Goal: Task Accomplishment & Management: Use online tool/utility

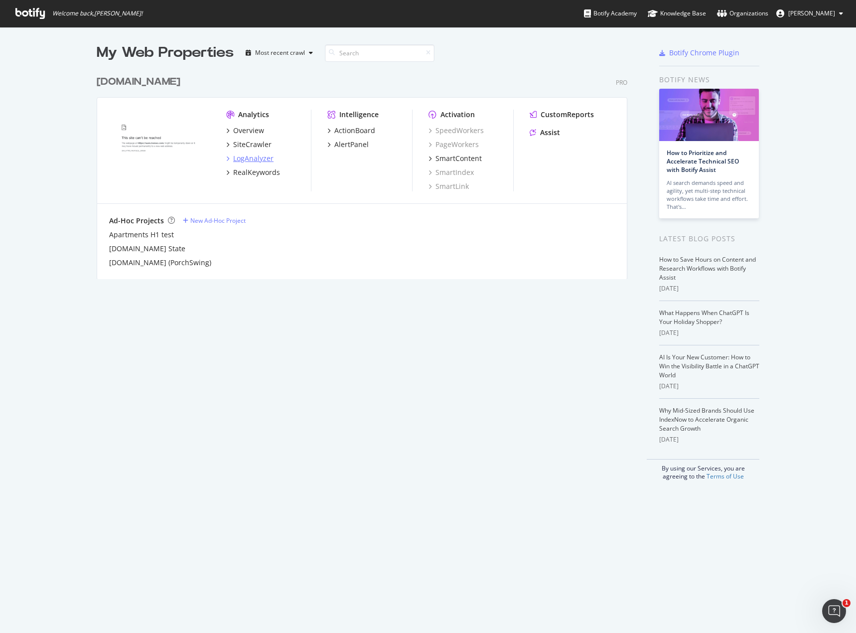
click at [246, 158] on div "LogAnalyzer" at bounding box center [253, 158] width 40 height 10
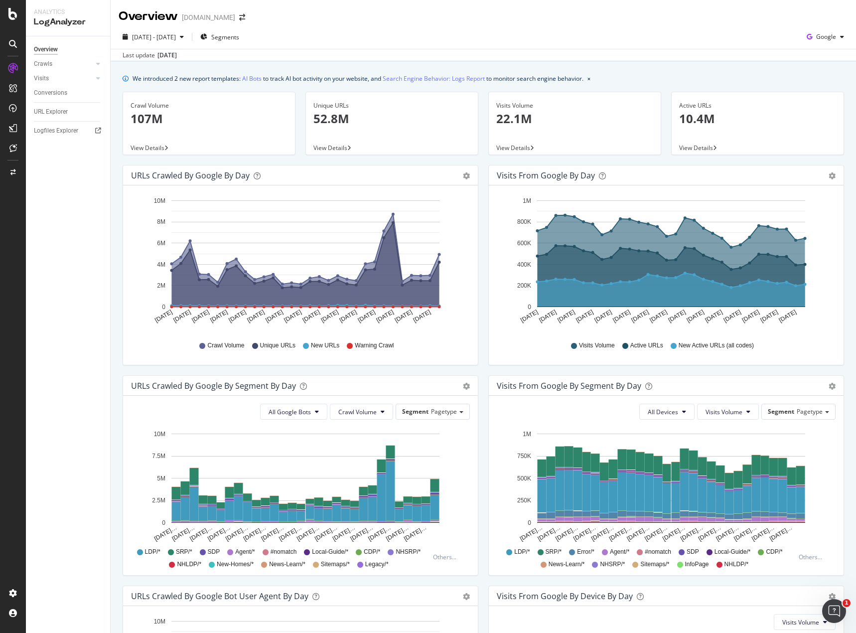
click at [316, 147] on span "View Details" at bounding box center [330, 147] width 34 height 8
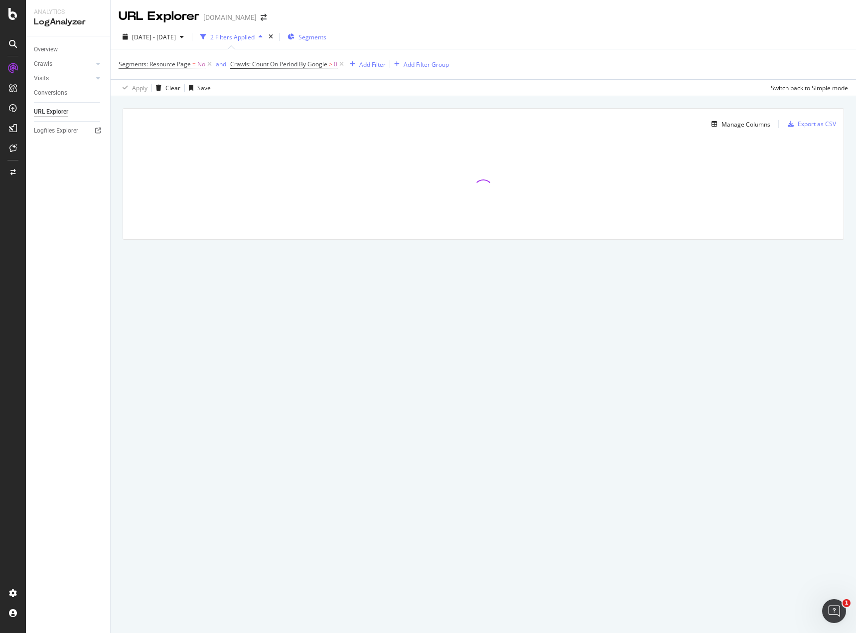
click at [326, 40] on span "Segments" at bounding box center [312, 37] width 28 height 8
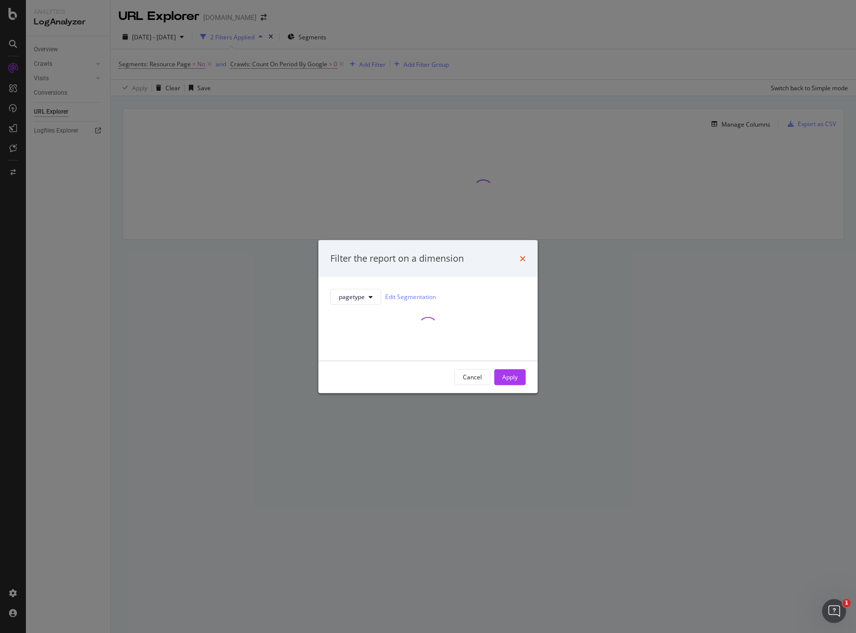
click at [522, 258] on icon "times" at bounding box center [523, 258] width 6 height 8
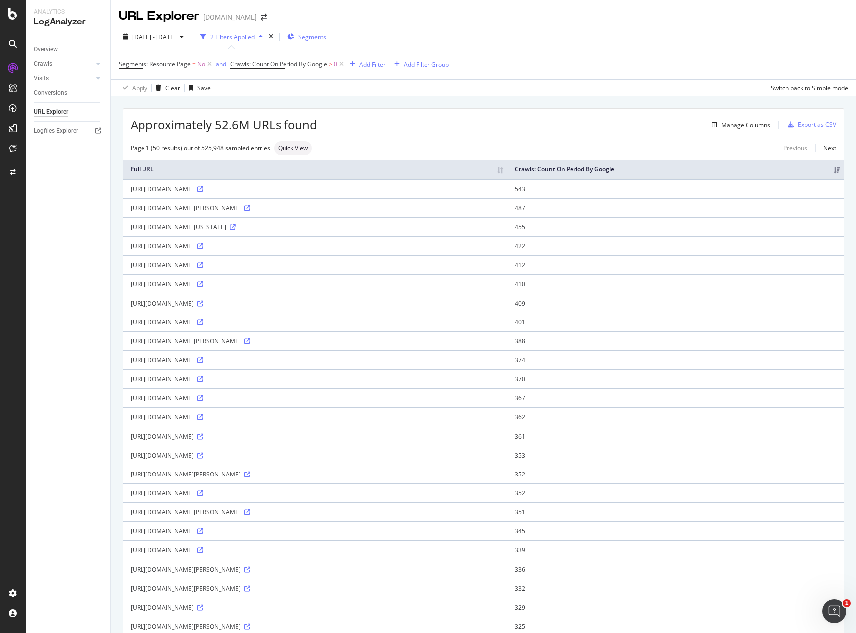
click at [326, 34] on span "Segments" at bounding box center [312, 37] width 28 height 8
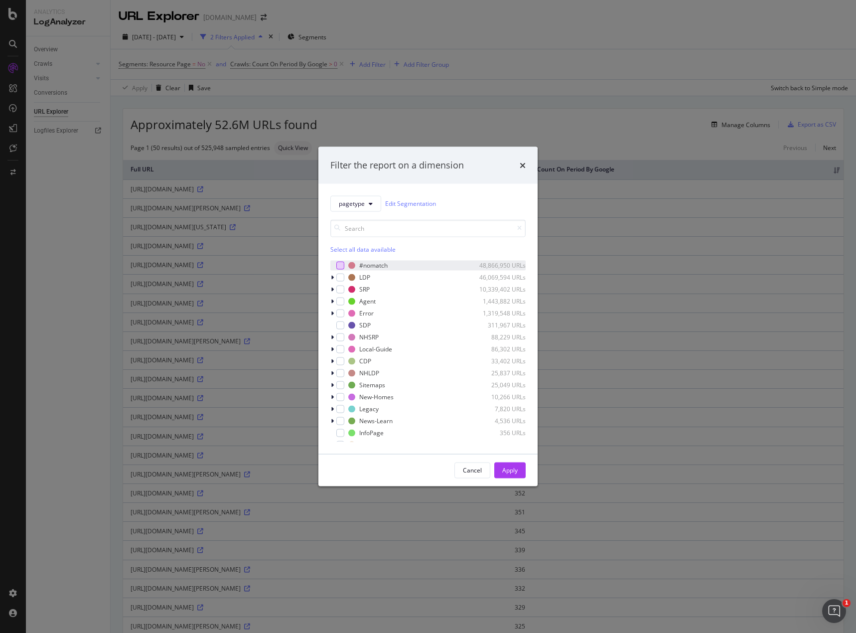
click at [339, 266] on div "modal" at bounding box center [340, 265] width 8 height 8
click at [513, 465] on div "Apply" at bounding box center [509, 469] width 15 height 15
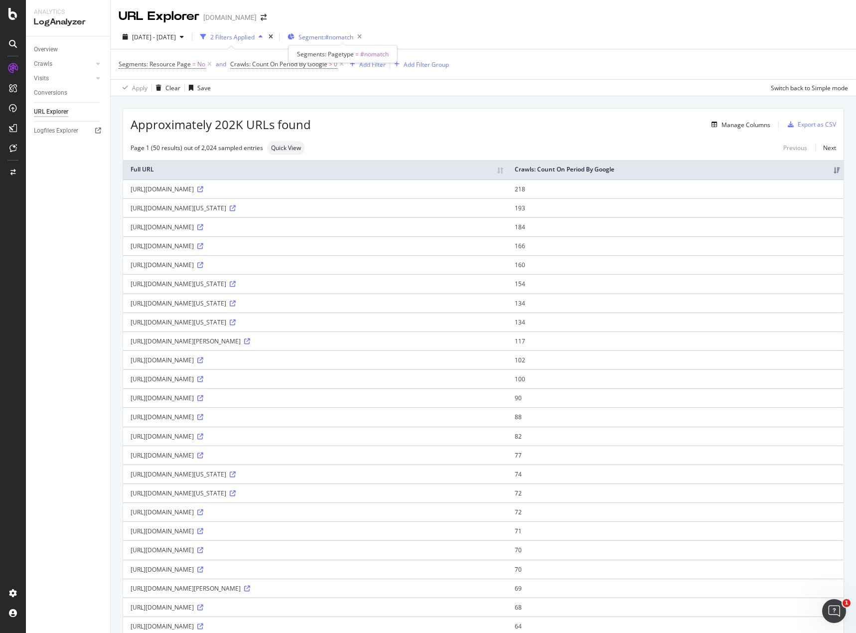
click at [344, 35] on span "Segment: #nomatch" at bounding box center [325, 37] width 55 height 8
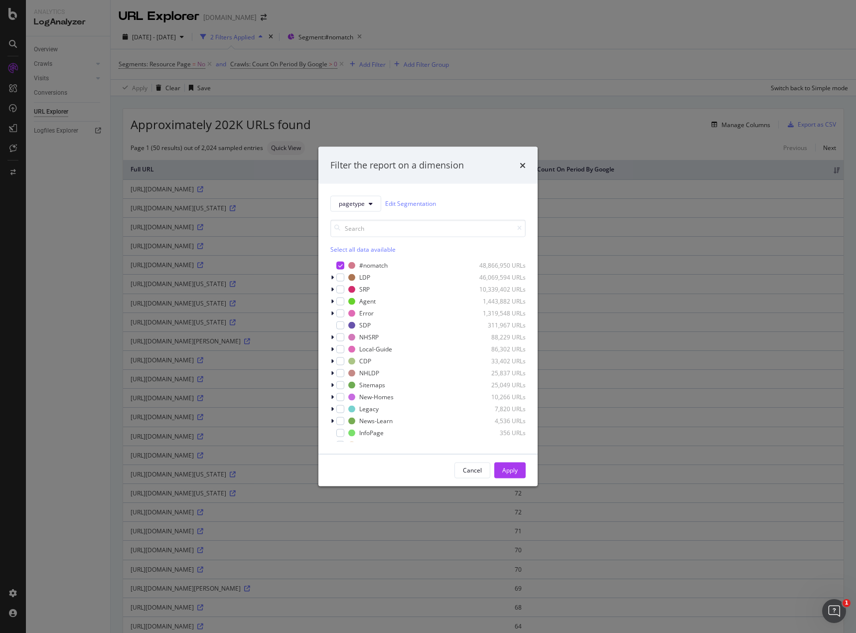
click at [473, 88] on div "Filter the report on a dimension pagetype Edit Segmentation Select all data ava…" at bounding box center [428, 316] width 856 height 633
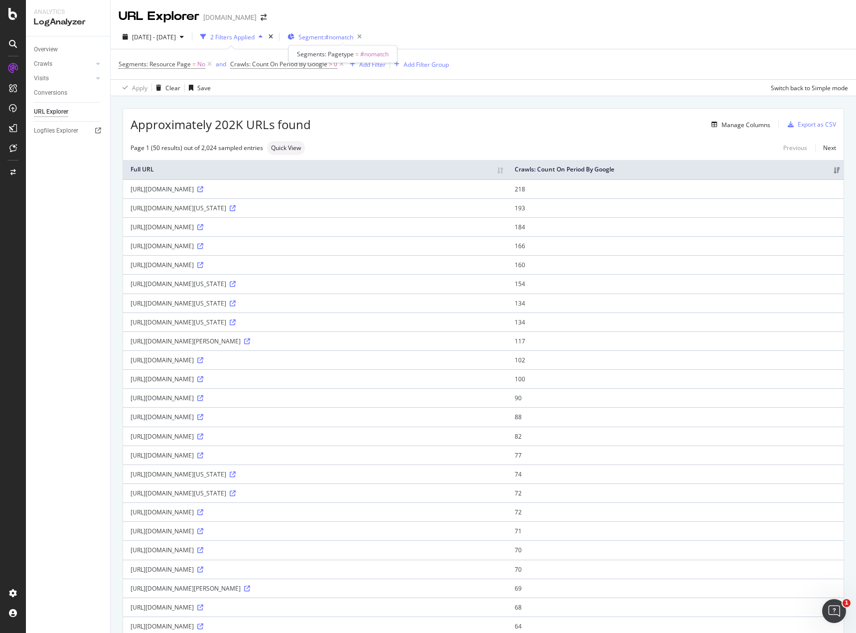
click at [351, 40] on span "Segment: #nomatch" at bounding box center [325, 37] width 55 height 8
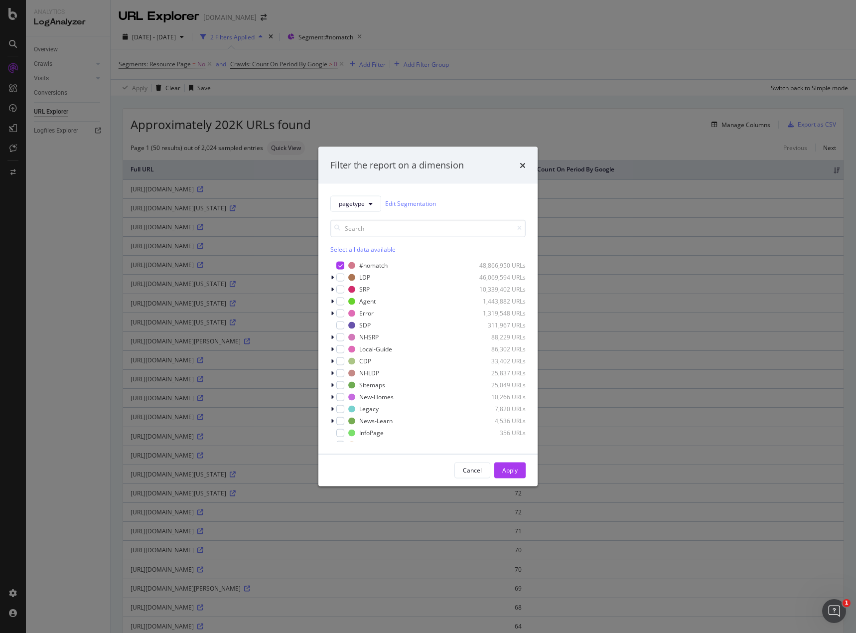
drag, startPoint x: 75, startPoint y: 218, endPoint x: 90, endPoint y: 221, distance: 15.2
click at [75, 218] on div "Filter the report on a dimension pagetype Edit Segmentation Select all data ava…" at bounding box center [428, 316] width 856 height 633
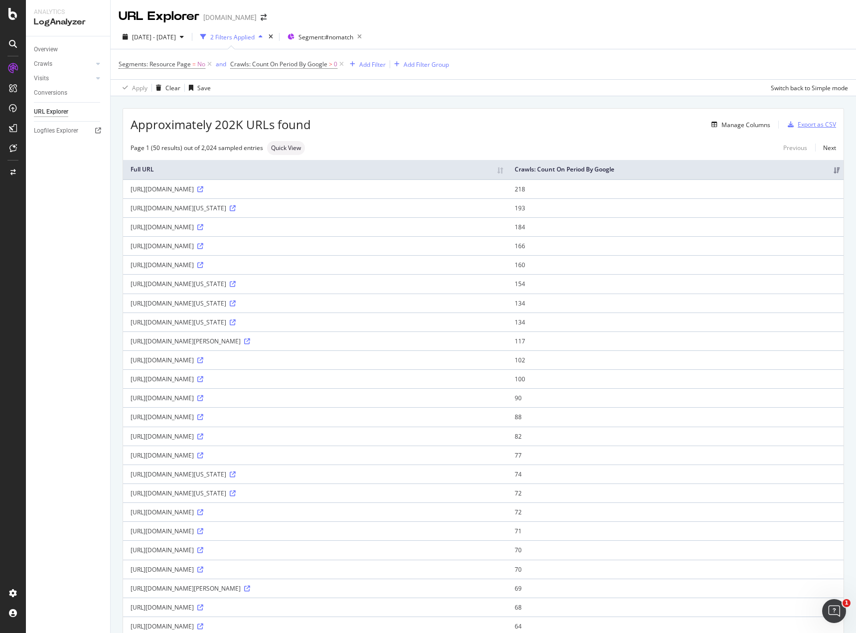
click at [796, 129] on div "Export as CSV" at bounding box center [810, 124] width 52 height 15
click at [56, 173] on div "DataExports" at bounding box center [56, 172] width 39 height 10
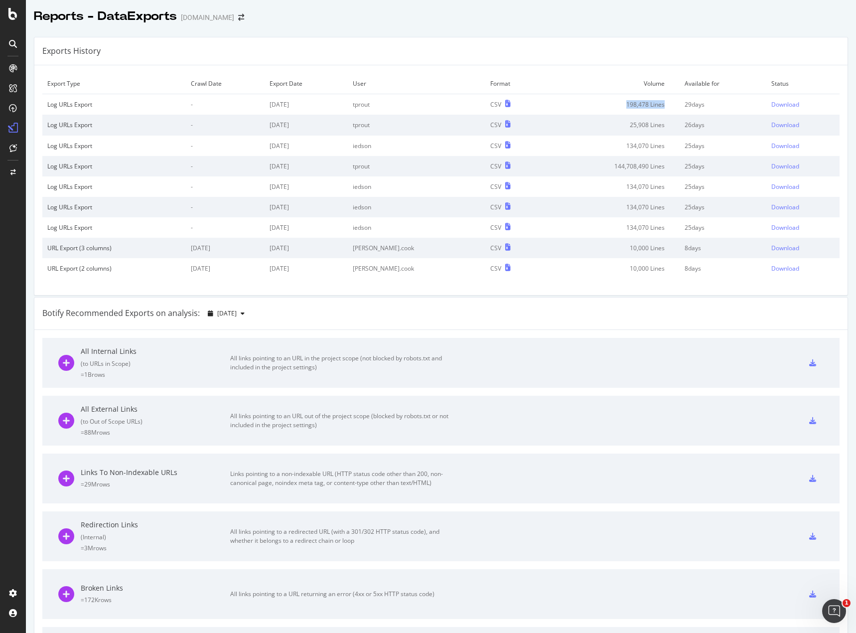
drag, startPoint x: 610, startPoint y: 105, endPoint x: 650, endPoint y: 102, distance: 39.4
click at [650, 102] on td "198,478 Lines" at bounding box center [612, 104] width 136 height 21
click at [778, 106] on div "Download" at bounding box center [785, 104] width 28 height 8
click at [48, 117] on div "SiteCrawler" at bounding box center [54, 112] width 35 height 10
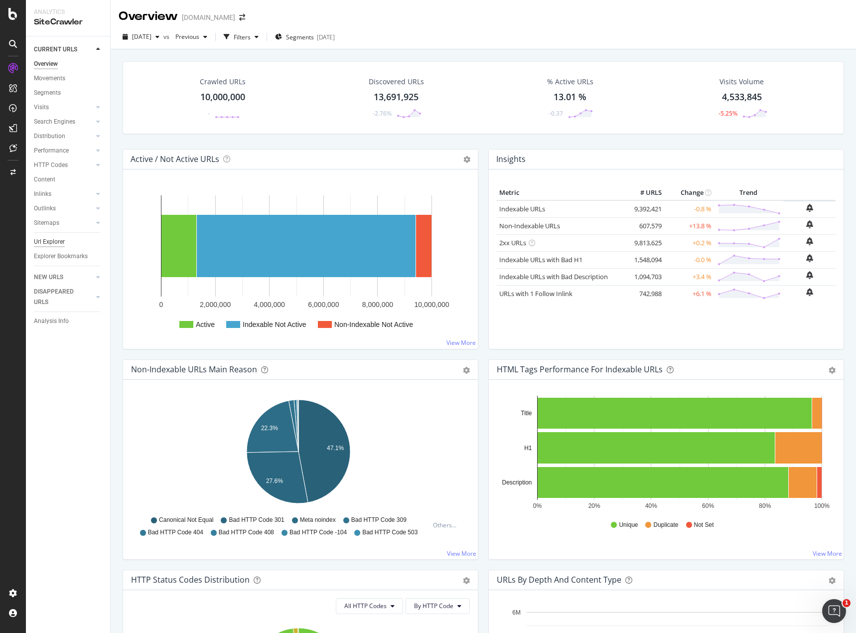
click at [49, 241] on div "Url Explorer" at bounding box center [49, 242] width 31 height 10
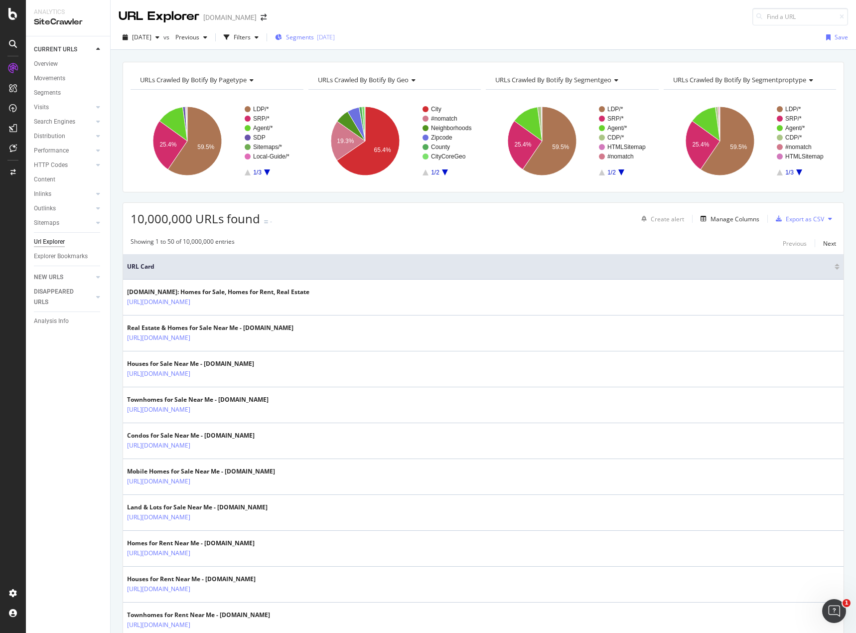
click at [314, 40] on span "Segments" at bounding box center [300, 37] width 28 height 8
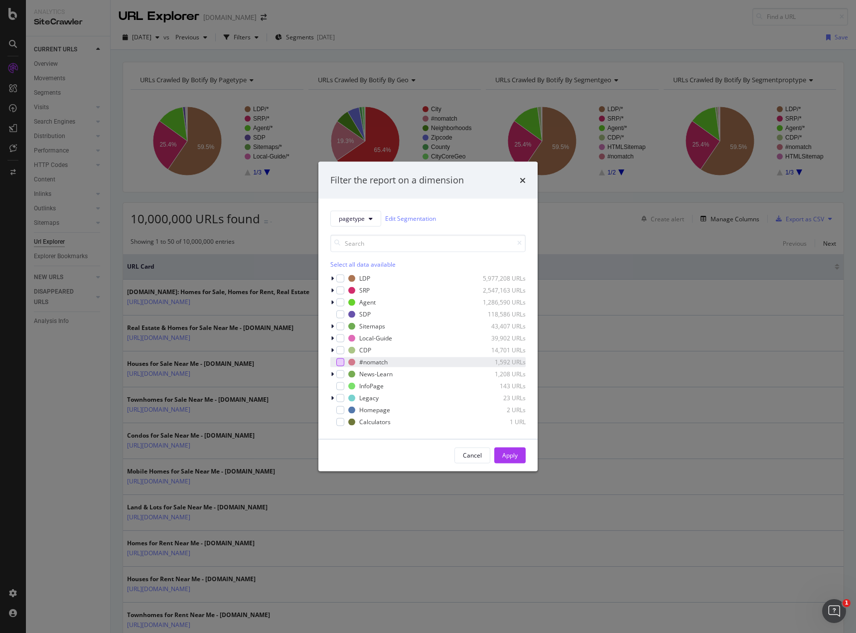
click at [338, 361] on div "modal" at bounding box center [340, 362] width 8 height 8
click at [501, 450] on button "Apply" at bounding box center [509, 455] width 31 height 16
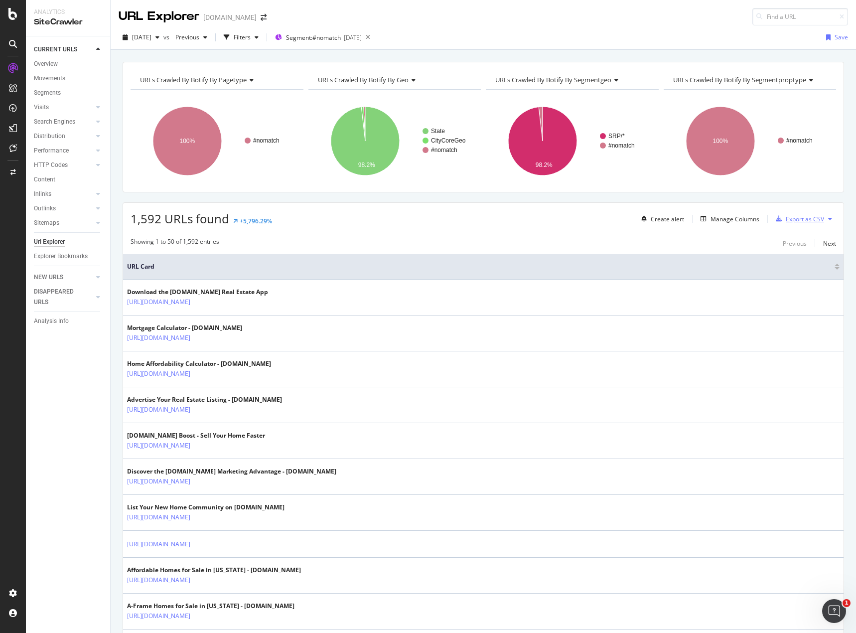
click at [775, 221] on div "button" at bounding box center [779, 219] width 14 height 6
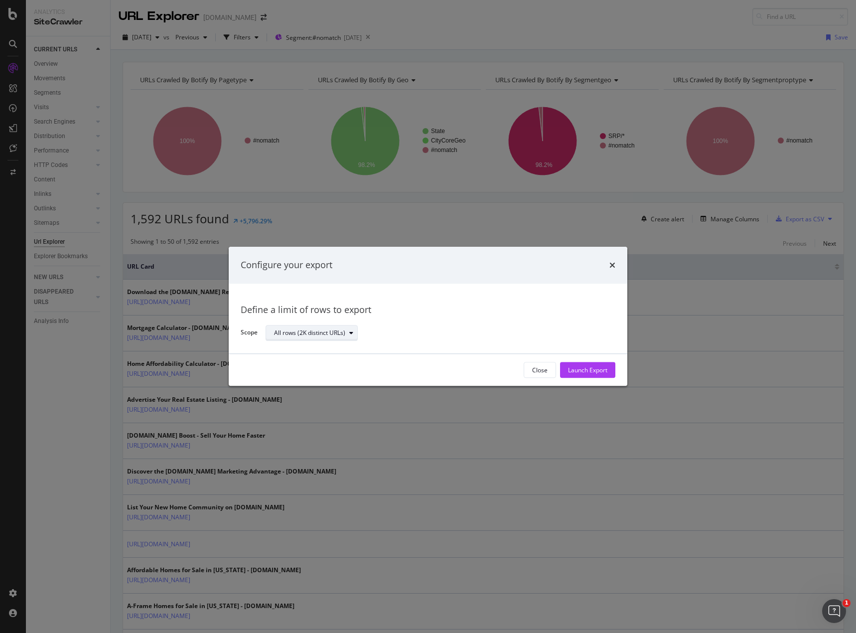
click at [310, 340] on button "All rows (2K distinct URLs)" at bounding box center [312, 333] width 92 height 16
click at [313, 331] on div "All rows (2K distinct URLs)" at bounding box center [309, 333] width 71 height 6
click at [594, 370] on div "Launch Export" at bounding box center [587, 370] width 39 height 8
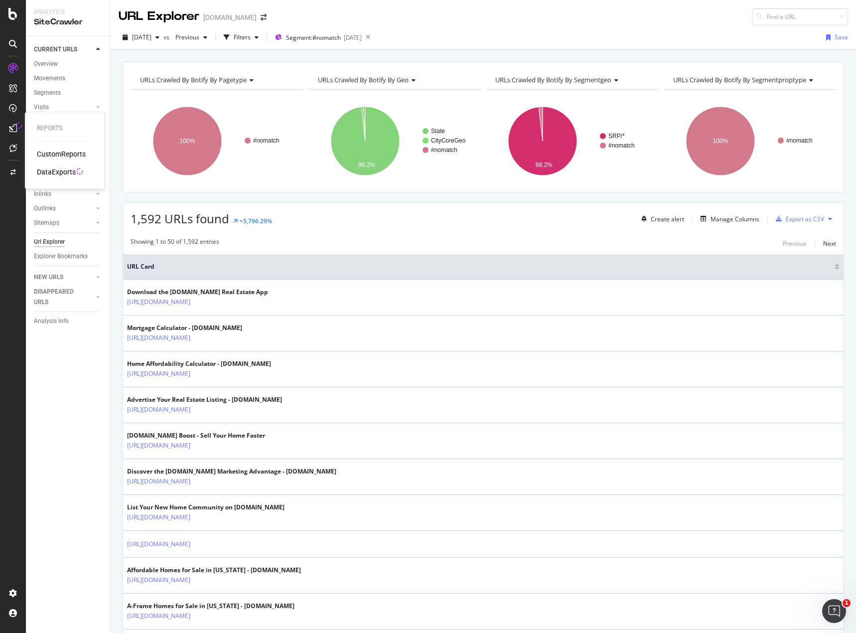
click at [44, 172] on div "DataExports" at bounding box center [56, 172] width 39 height 10
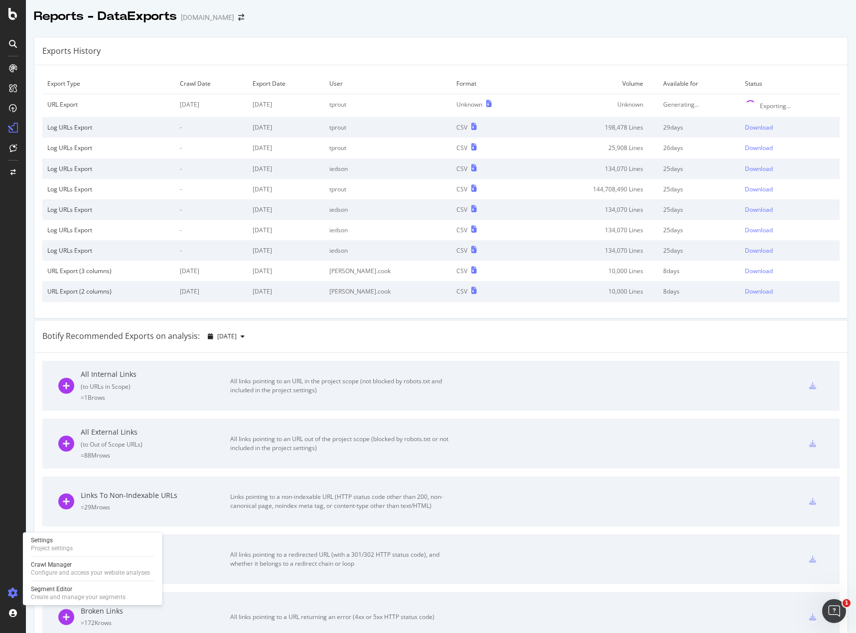
click at [16, 596] on icon at bounding box center [13, 593] width 10 height 10
click at [49, 594] on div "Create and manage your segments" at bounding box center [78, 597] width 95 height 8
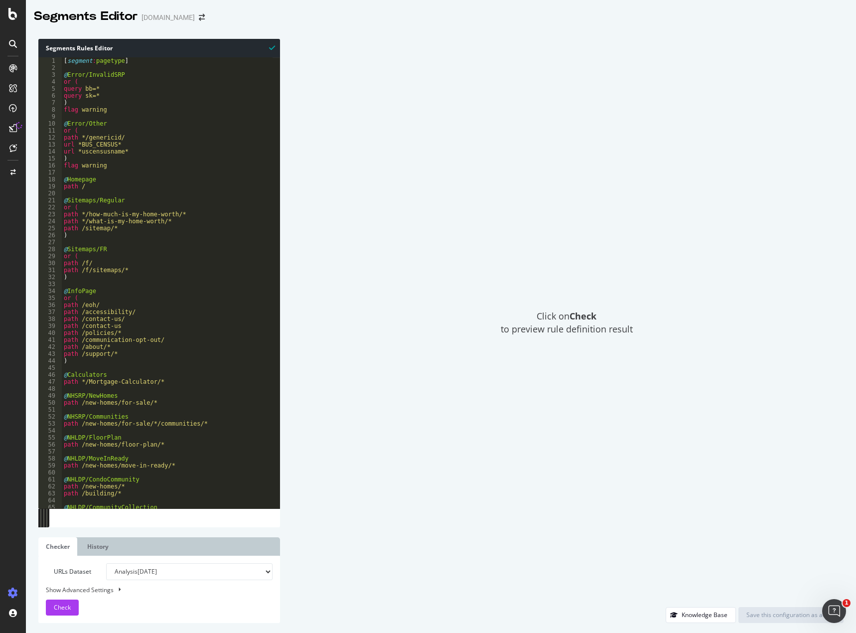
click at [191, 270] on div "[ segment : pagetype ] @ Error/InvalidSRP or ( query bb=* query sk=* ) flag war…" at bounding box center [167, 289] width 211 height 465
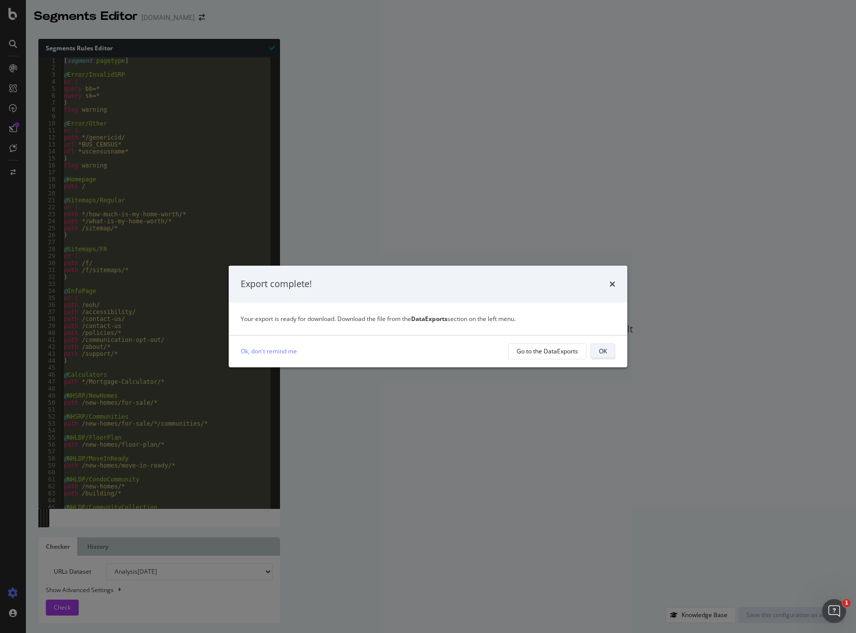
click at [593, 350] on button "OK" at bounding box center [602, 351] width 25 height 16
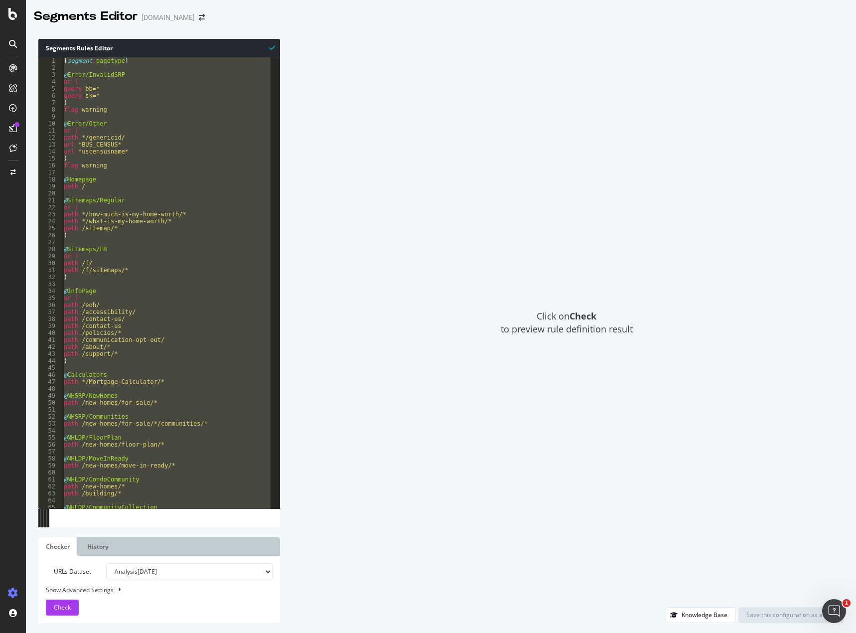
click at [104, 232] on div "[ segment : pagetype ] @ Error/InvalidSRP or ( query bb=* query sk=* ) flag war…" at bounding box center [167, 282] width 211 height 451
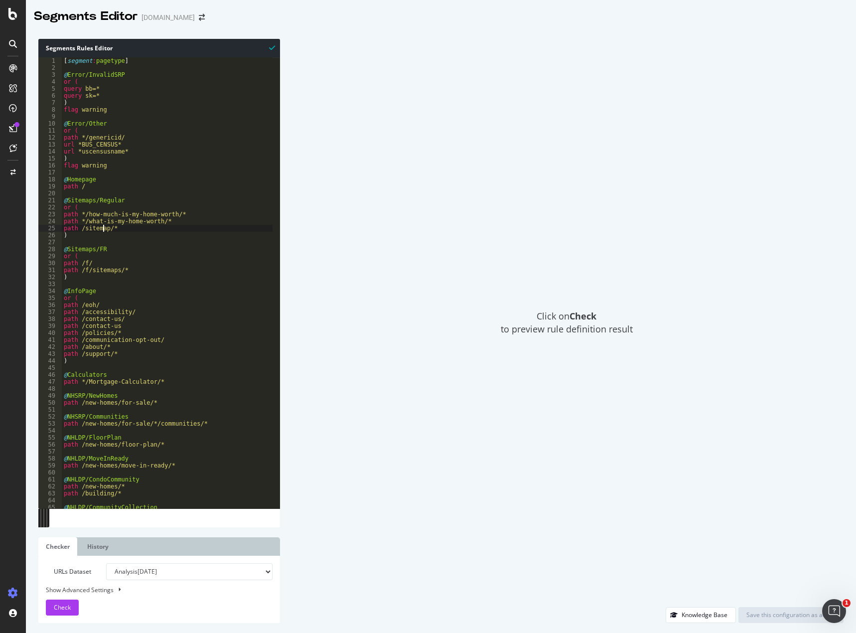
type textarea "path .*utm_id.* )"
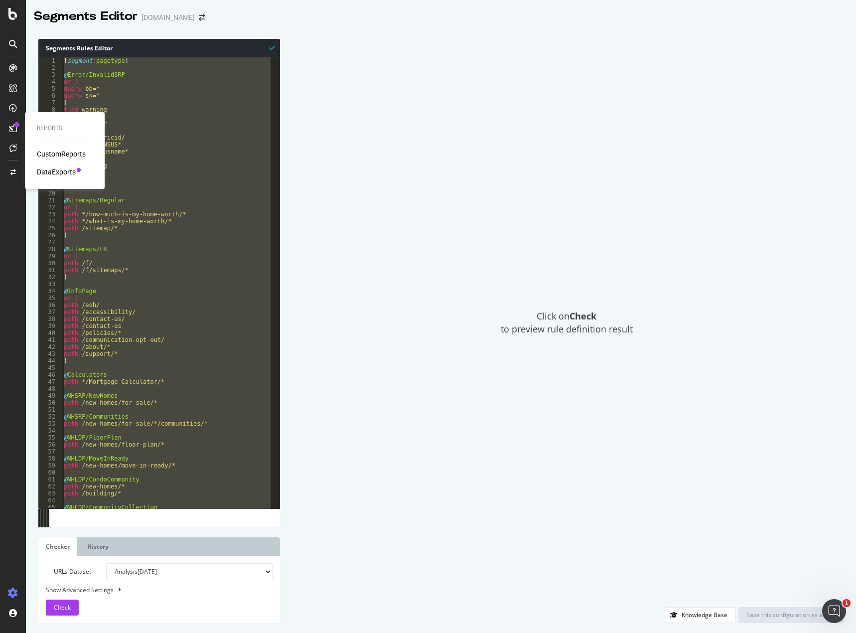
click at [47, 170] on div "DataExports" at bounding box center [56, 172] width 39 height 10
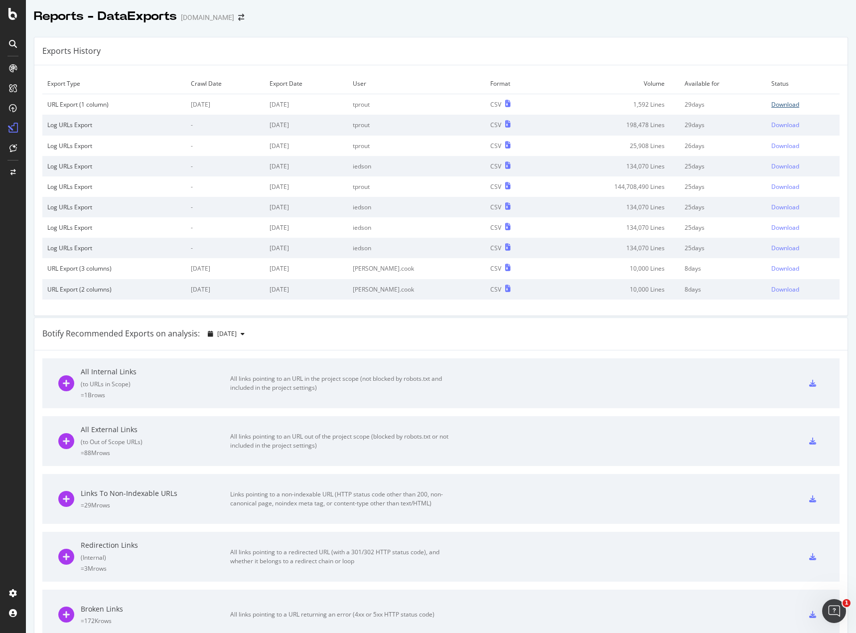
click at [771, 107] on div "Download" at bounding box center [785, 104] width 28 height 8
